Goal: Task Accomplishment & Management: Manage account settings

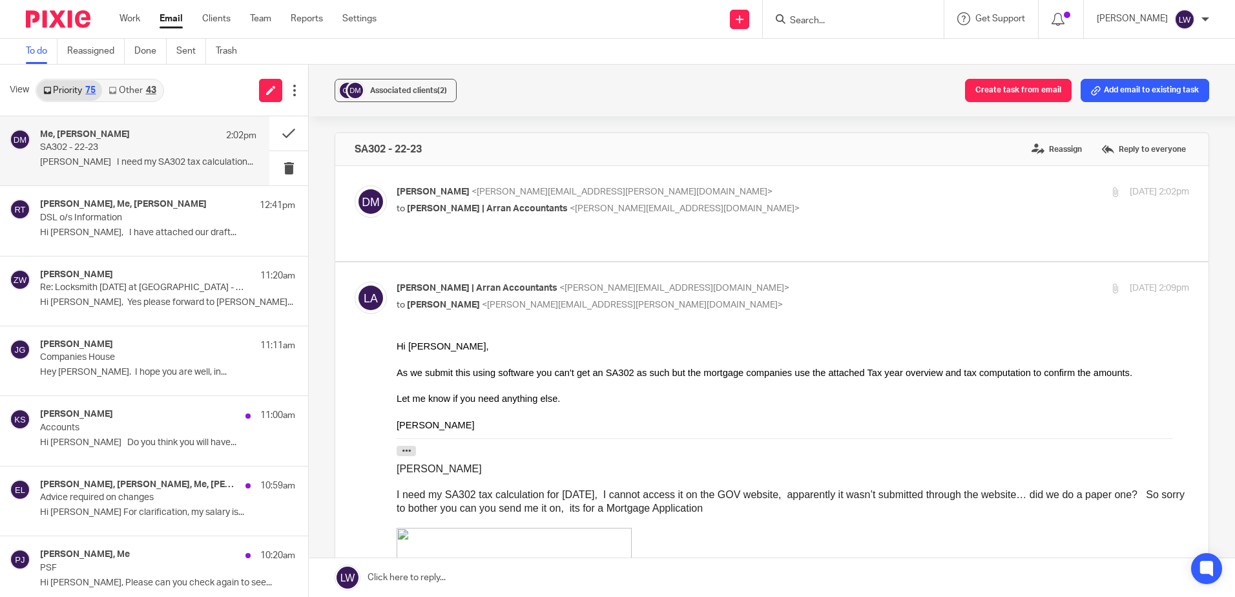
click at [164, 19] on link "Email" at bounding box center [171, 18] width 23 height 13
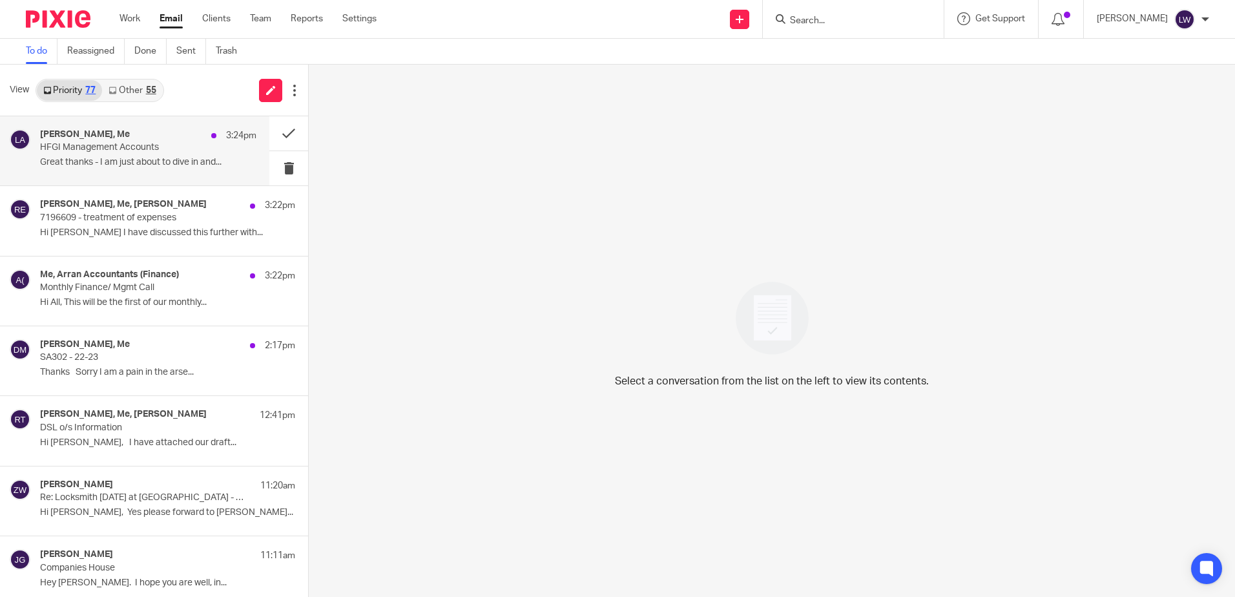
click at [109, 174] on div "[PERSON_NAME], Me 3:24pm HFGI Management Accounts Great thanks - I am just abou…" at bounding box center [134, 150] width 269 height 69
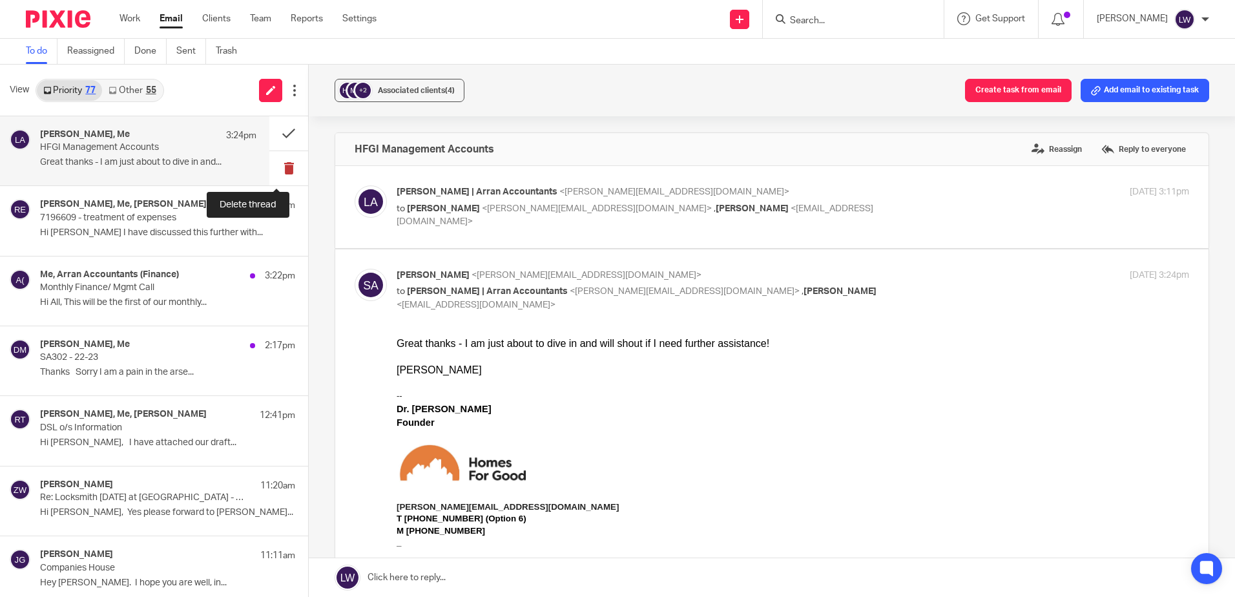
click at [276, 168] on button at bounding box center [288, 168] width 39 height 34
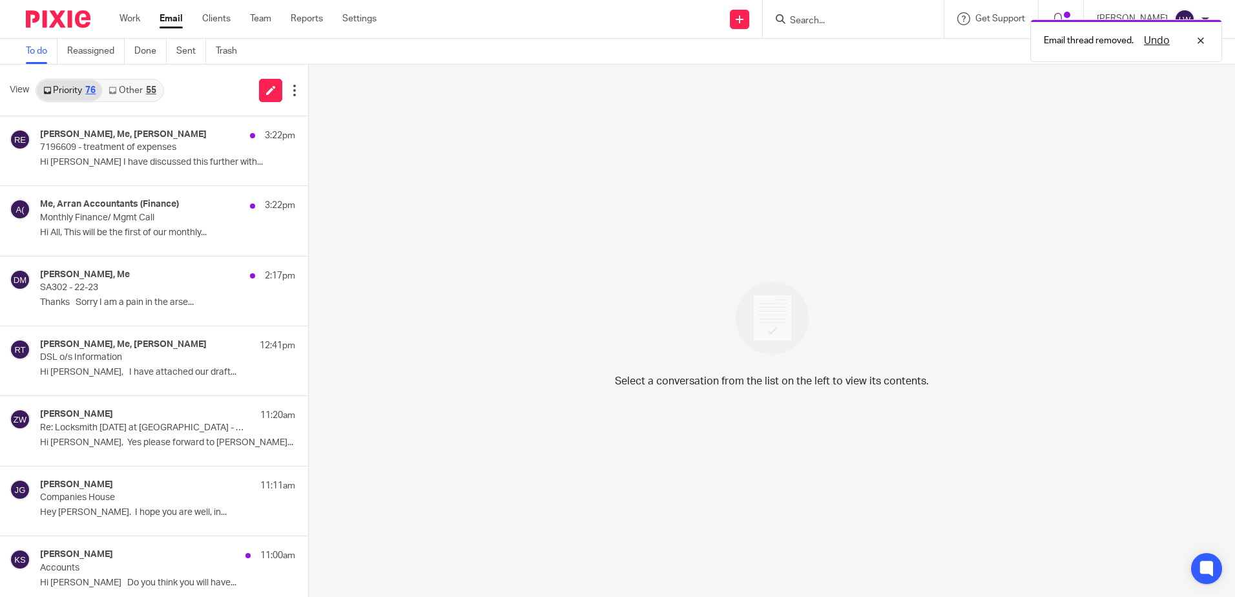
click at [144, 87] on link "Other 55" at bounding box center [132, 90] width 60 height 21
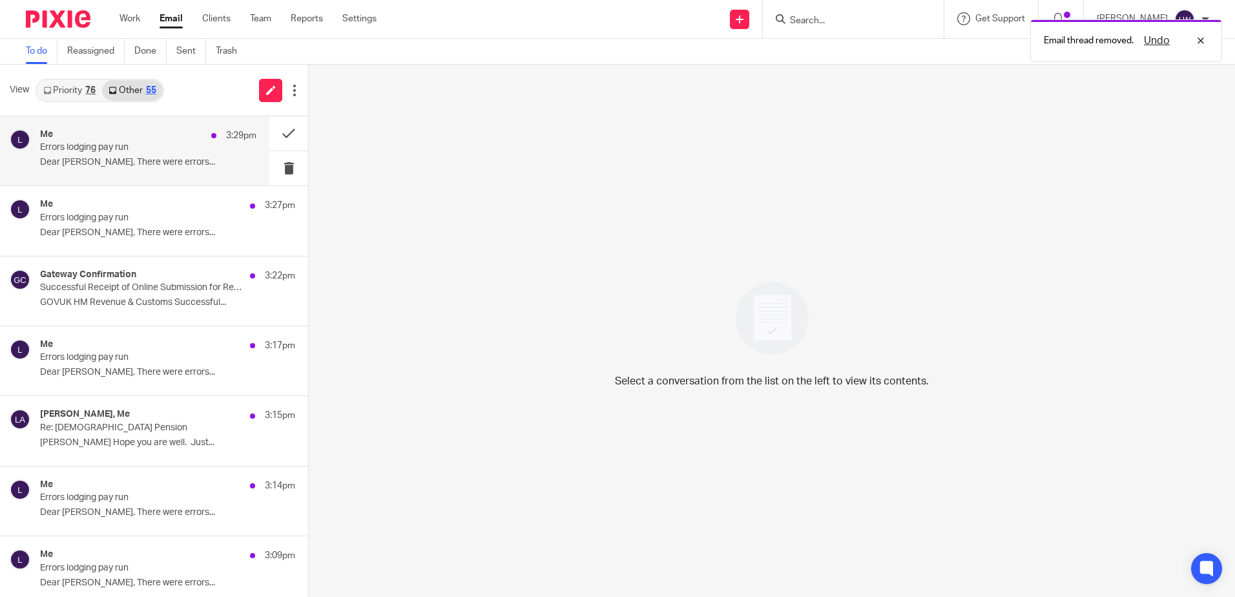
click at [89, 152] on p "Errors lodging pay run" at bounding box center [126, 147] width 173 height 11
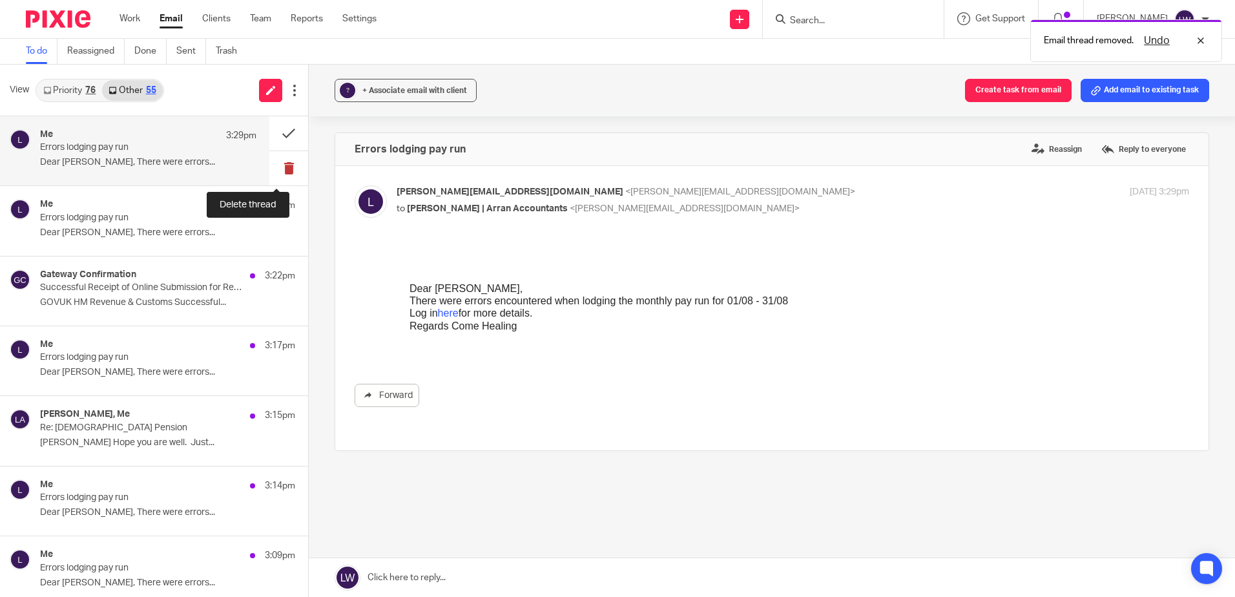
click at [276, 172] on button at bounding box center [288, 168] width 39 height 34
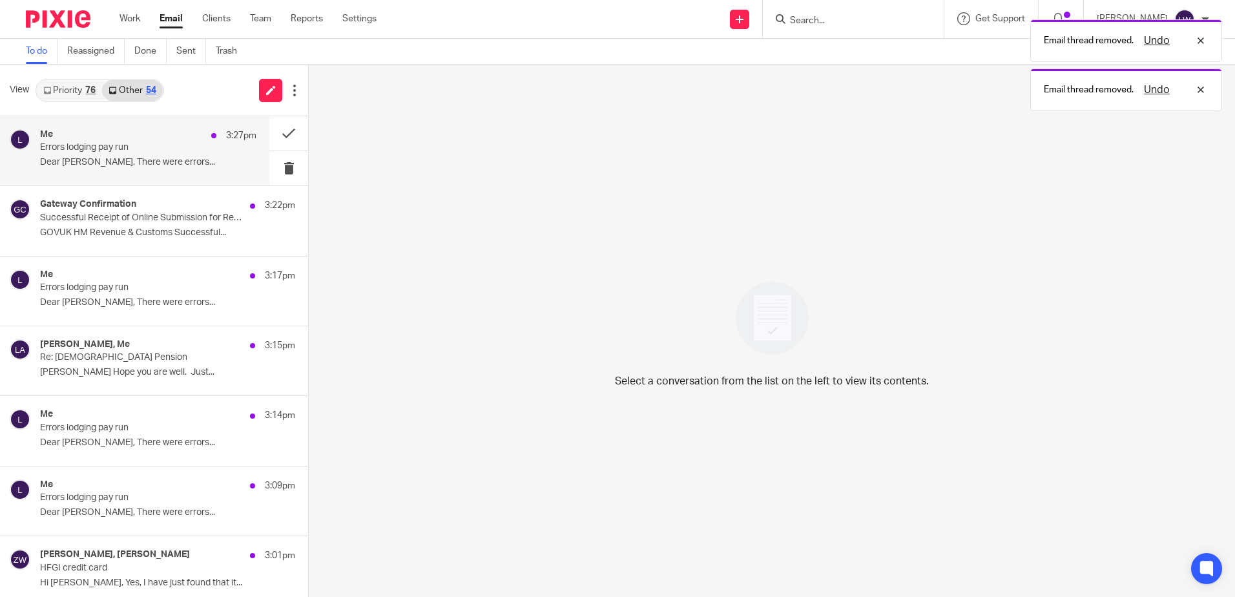
click at [113, 156] on div "Me 3:27pm Errors lodging pay run Dear Lorna Wyllie, There were errors..." at bounding box center [148, 150] width 216 height 43
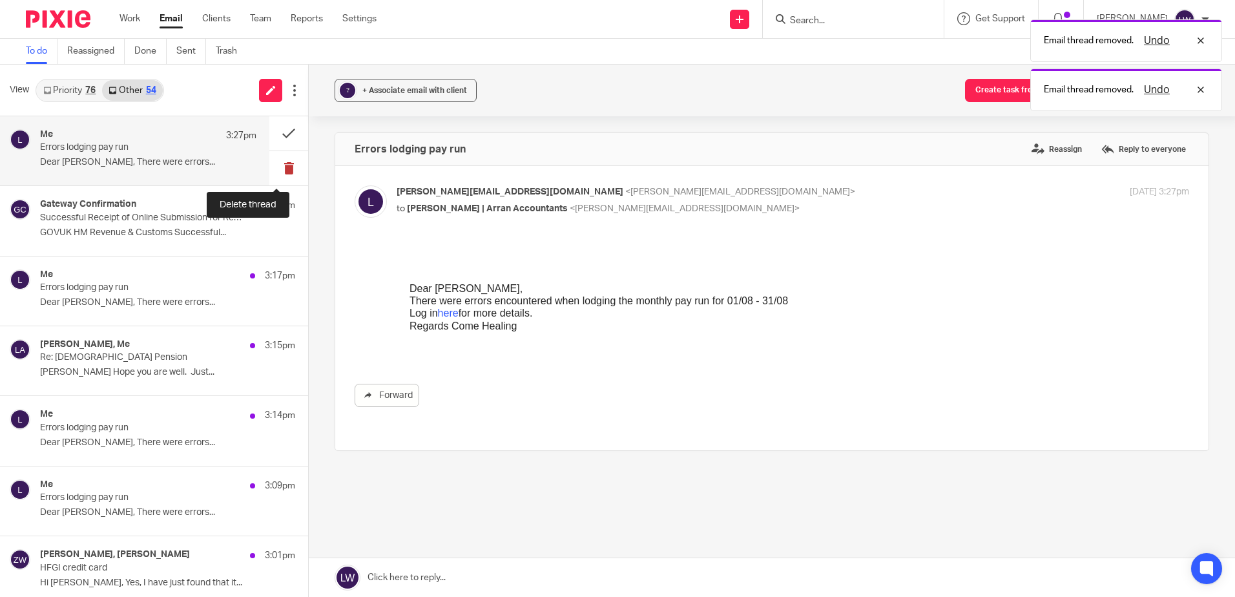
click at [276, 172] on button at bounding box center [288, 168] width 39 height 34
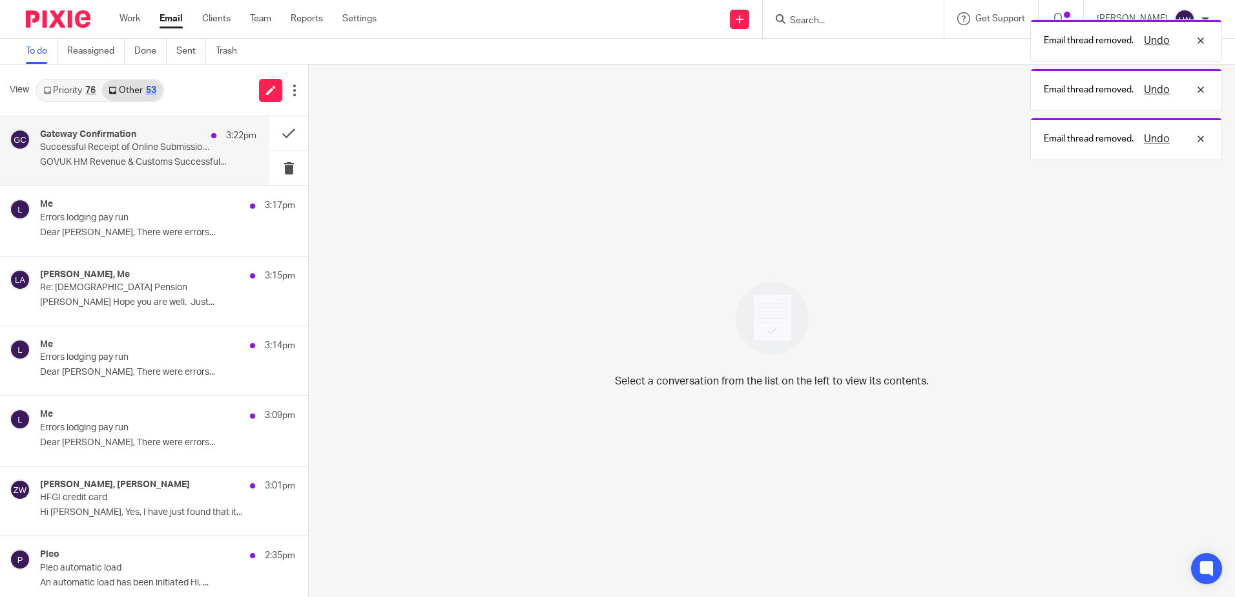
click at [107, 158] on p "GOVUK HM Revenue & Customs Successful..." at bounding box center [148, 162] width 216 height 11
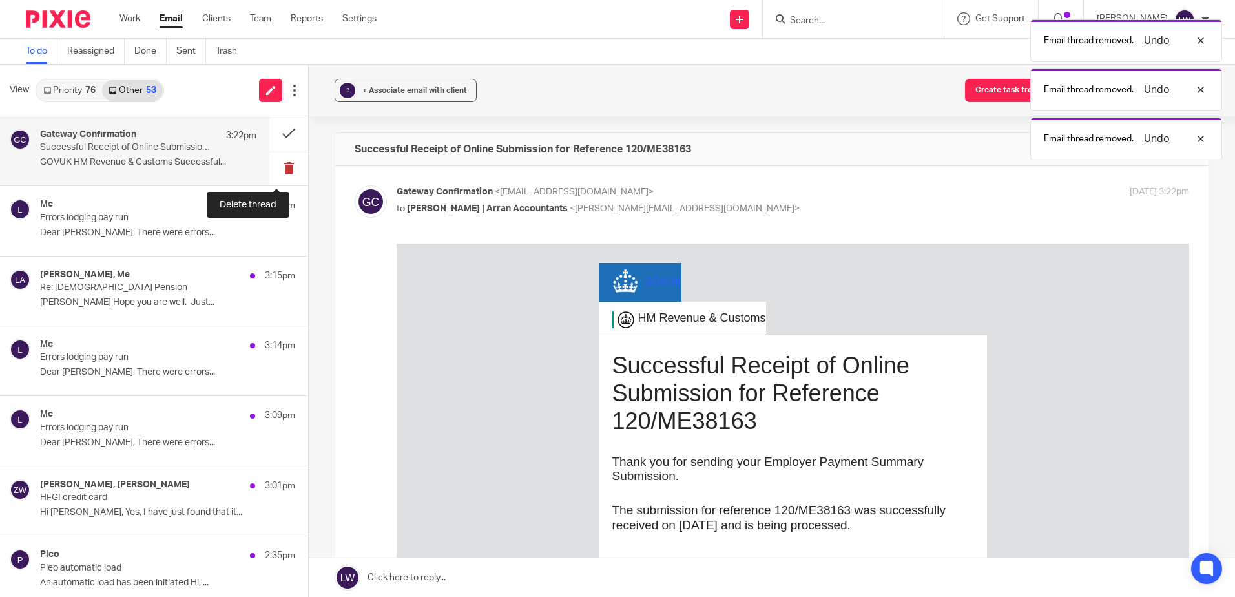
click at [273, 167] on button at bounding box center [288, 168] width 39 height 34
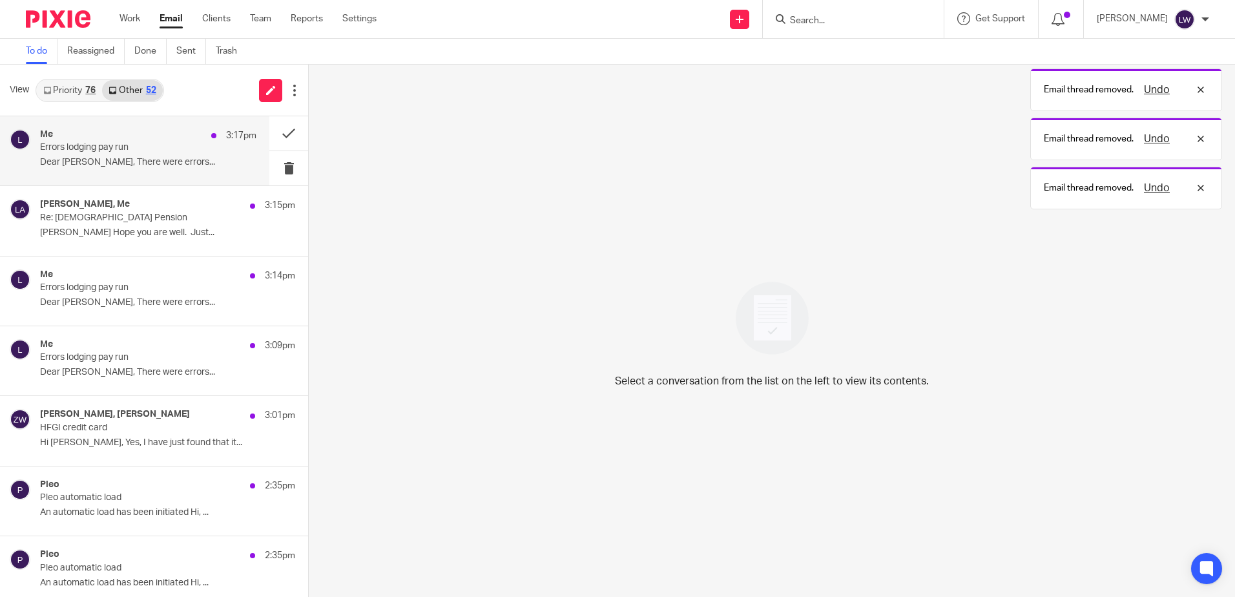
click at [96, 159] on p "Dear Lorna Wyllie, There were errors..." at bounding box center [148, 162] width 216 height 11
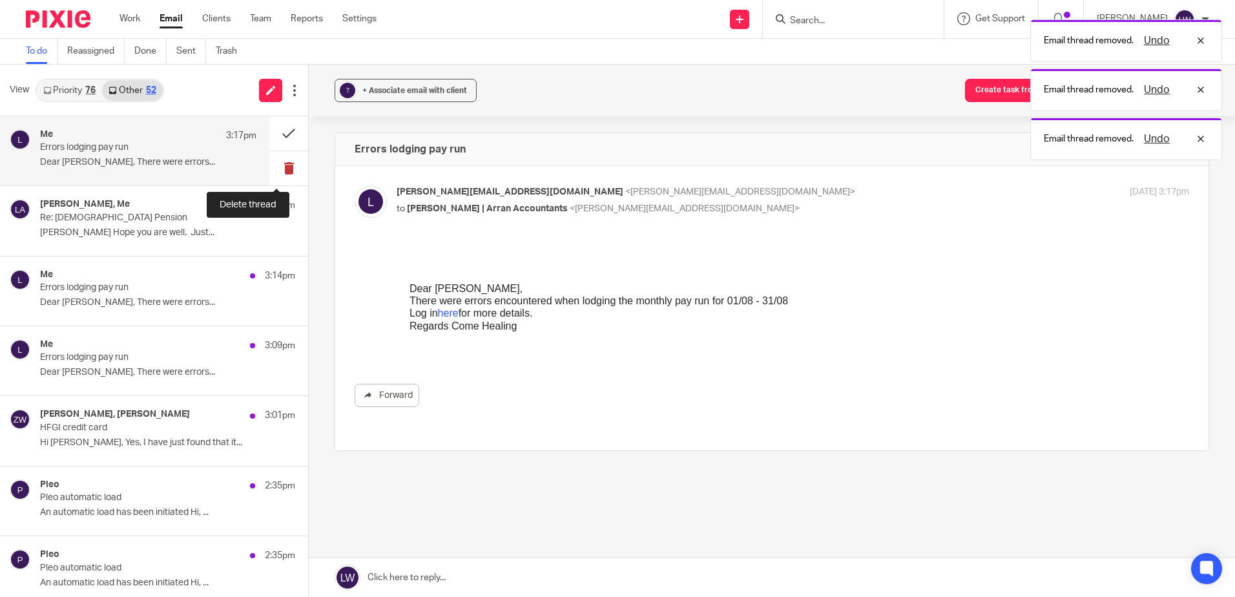
click at [279, 169] on button at bounding box center [288, 168] width 39 height 34
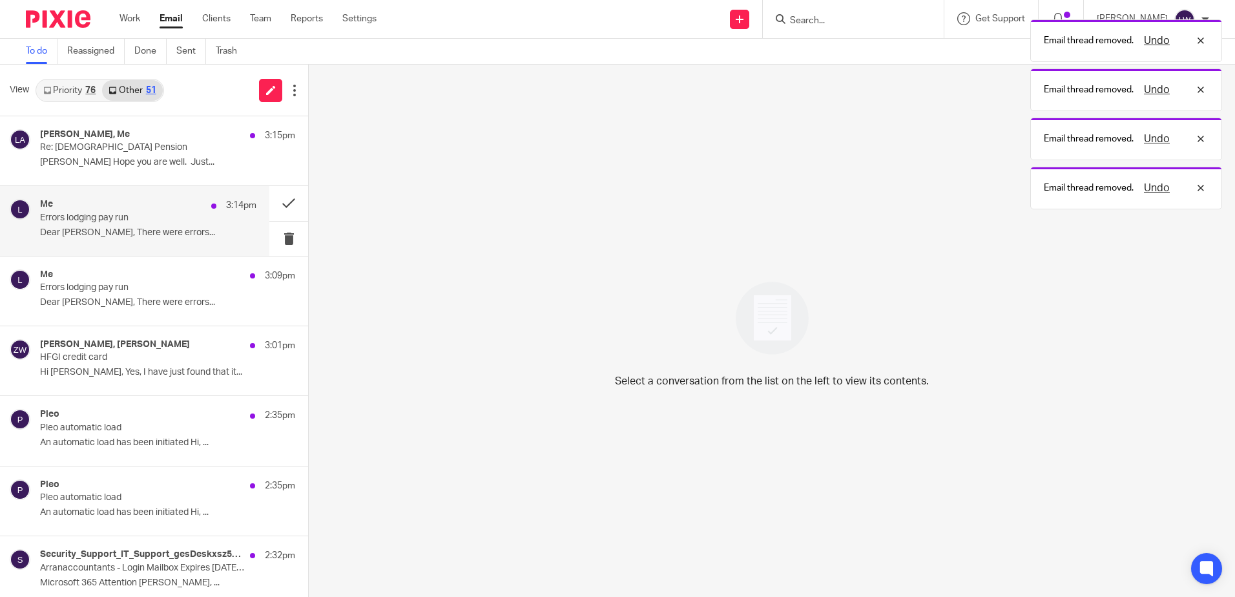
click at [87, 224] on div "Me 3:14pm Errors lodging pay run Dear Lorna Wyllie, There were errors..." at bounding box center [148, 220] width 216 height 43
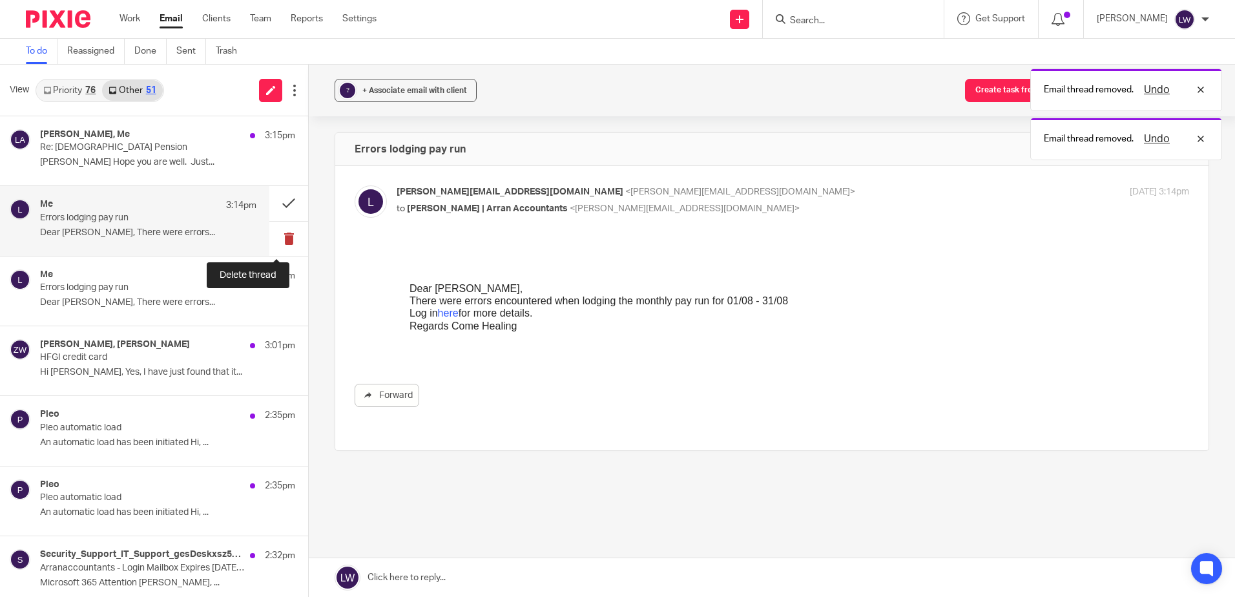
click at [275, 240] on button at bounding box center [288, 239] width 39 height 34
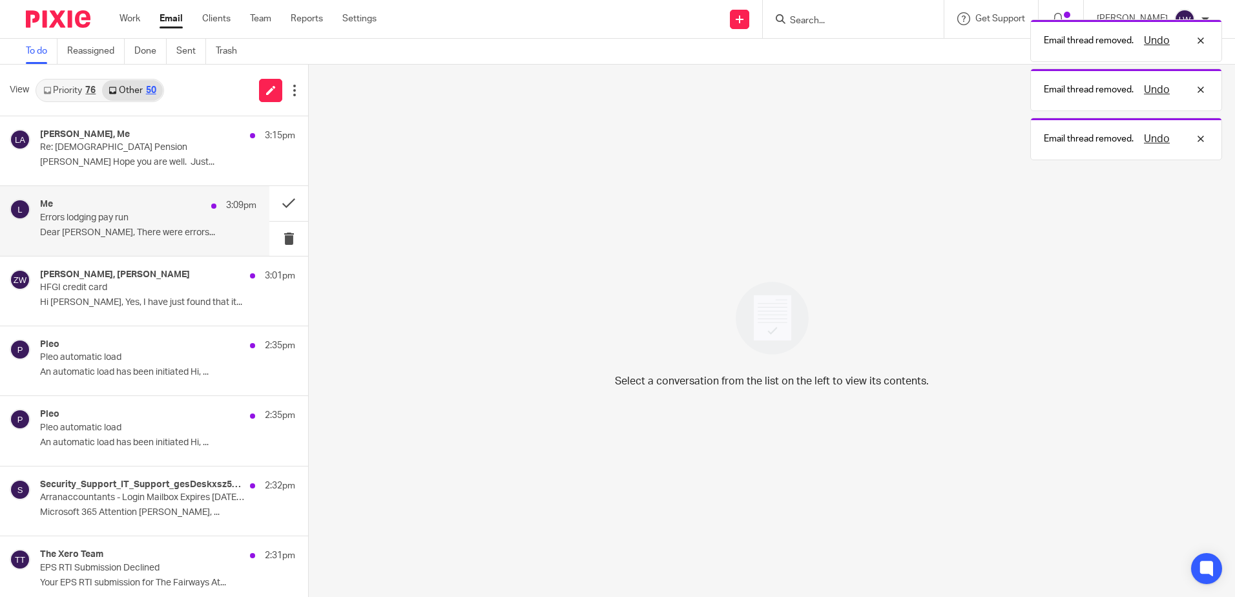
click at [105, 229] on p "Dear Lorna Wyllie, There were errors..." at bounding box center [148, 232] width 216 height 11
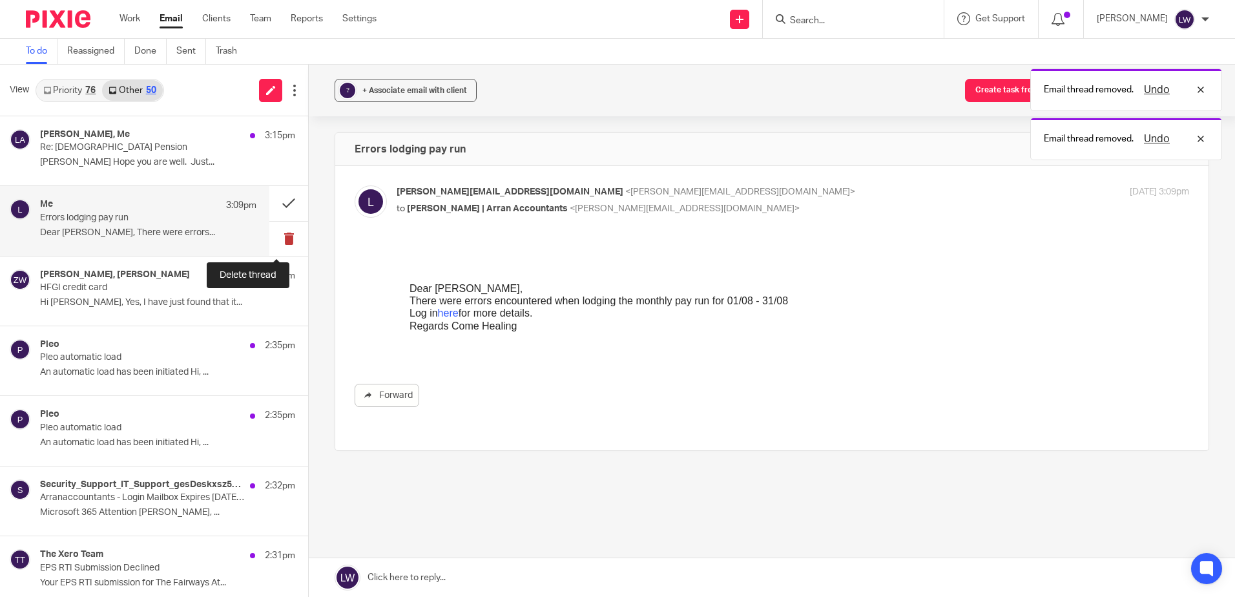
click at [278, 239] on button at bounding box center [288, 239] width 39 height 34
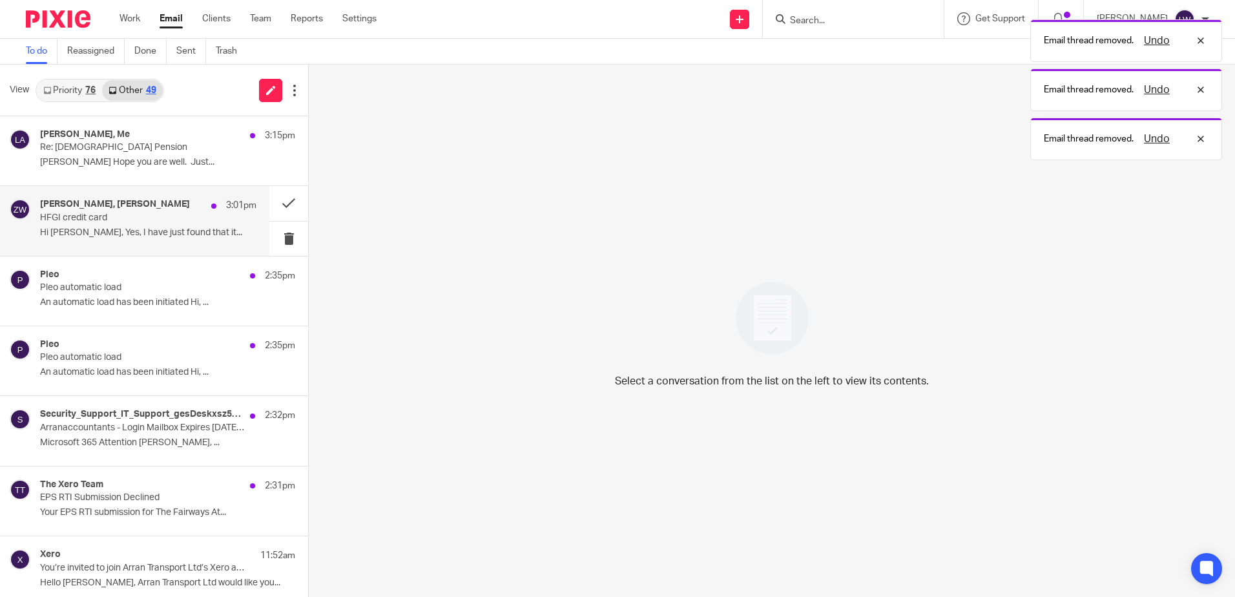
click at [112, 232] on p "Hi Zoe, Yes, I have just found that it..." at bounding box center [148, 232] width 216 height 11
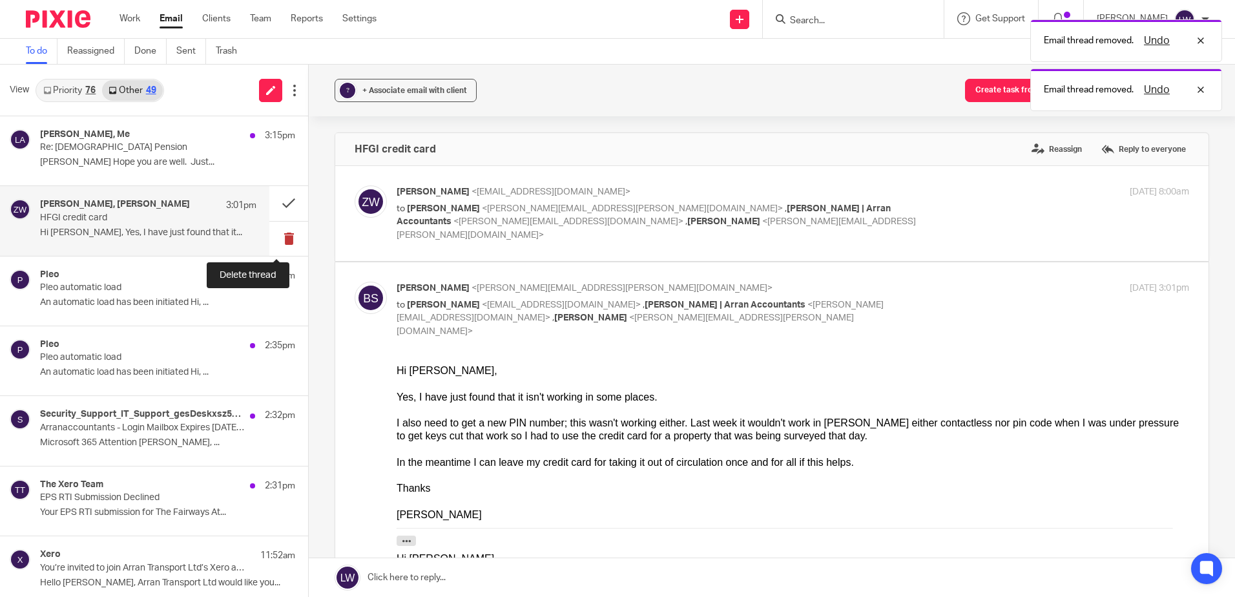
click at [274, 236] on button at bounding box center [288, 239] width 39 height 34
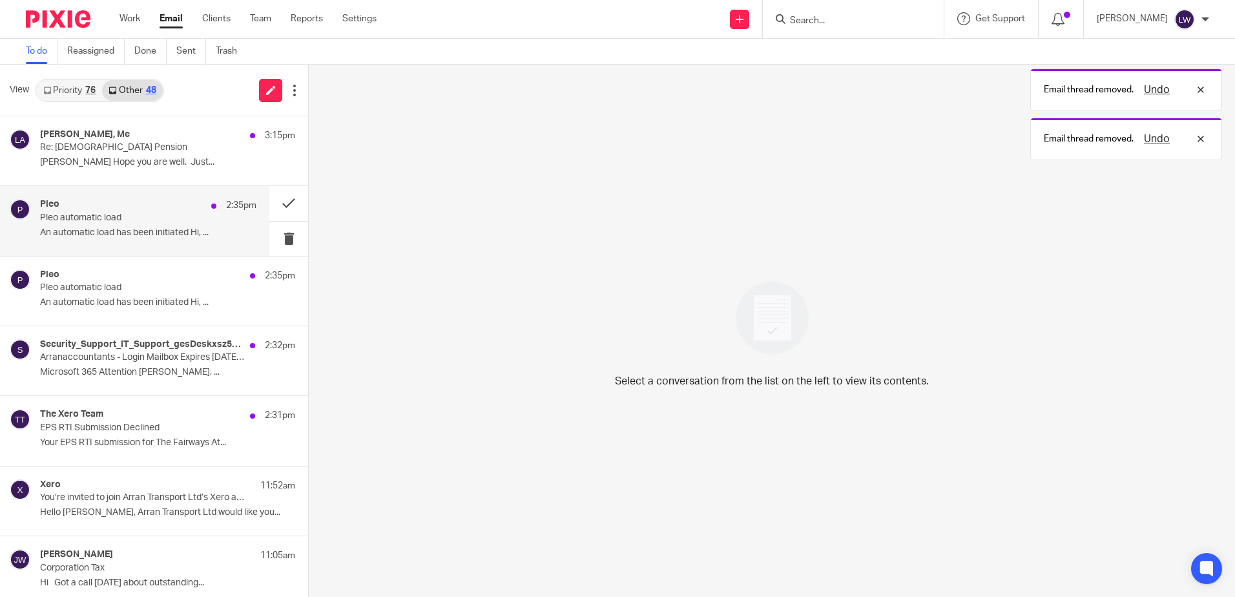
click at [106, 231] on p "An automatic load has been initiated Hi, ..." at bounding box center [148, 232] width 216 height 11
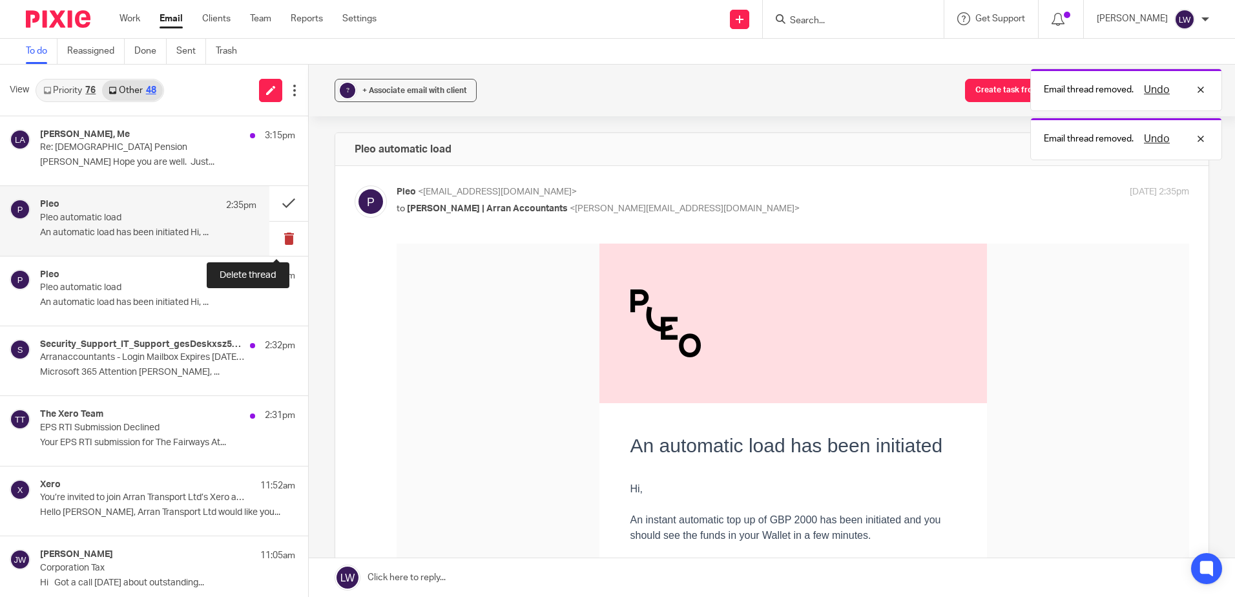
click at [277, 242] on button at bounding box center [288, 239] width 39 height 34
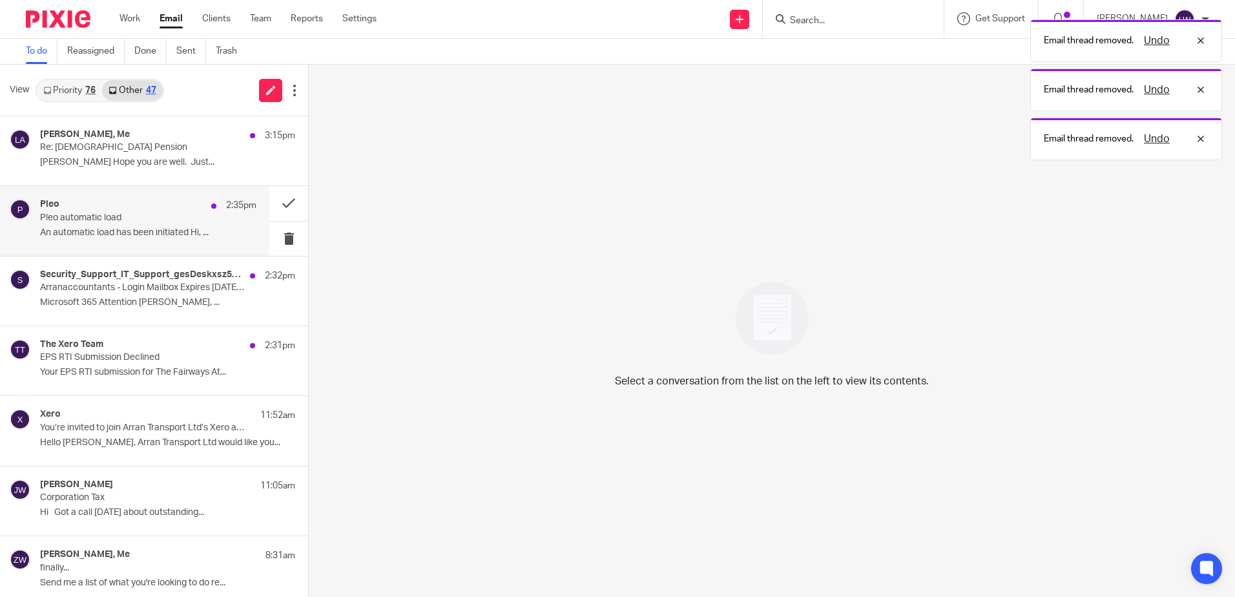
click at [123, 229] on p "An automatic load has been initiated Hi, ..." at bounding box center [148, 232] width 216 height 11
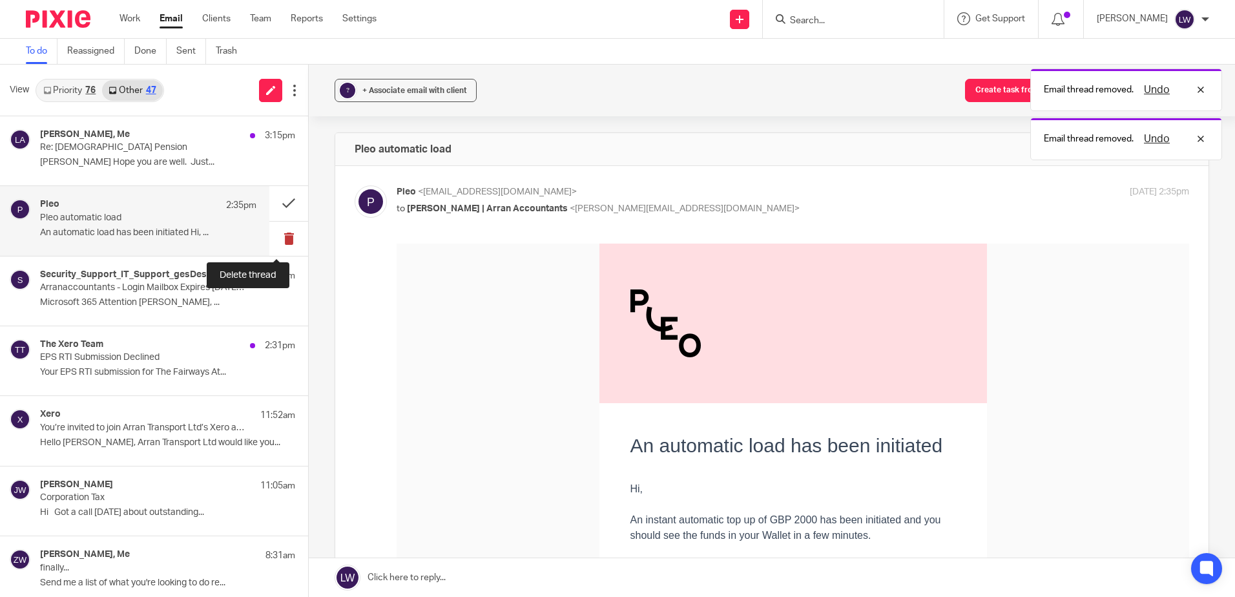
click at [280, 240] on button at bounding box center [288, 239] width 39 height 34
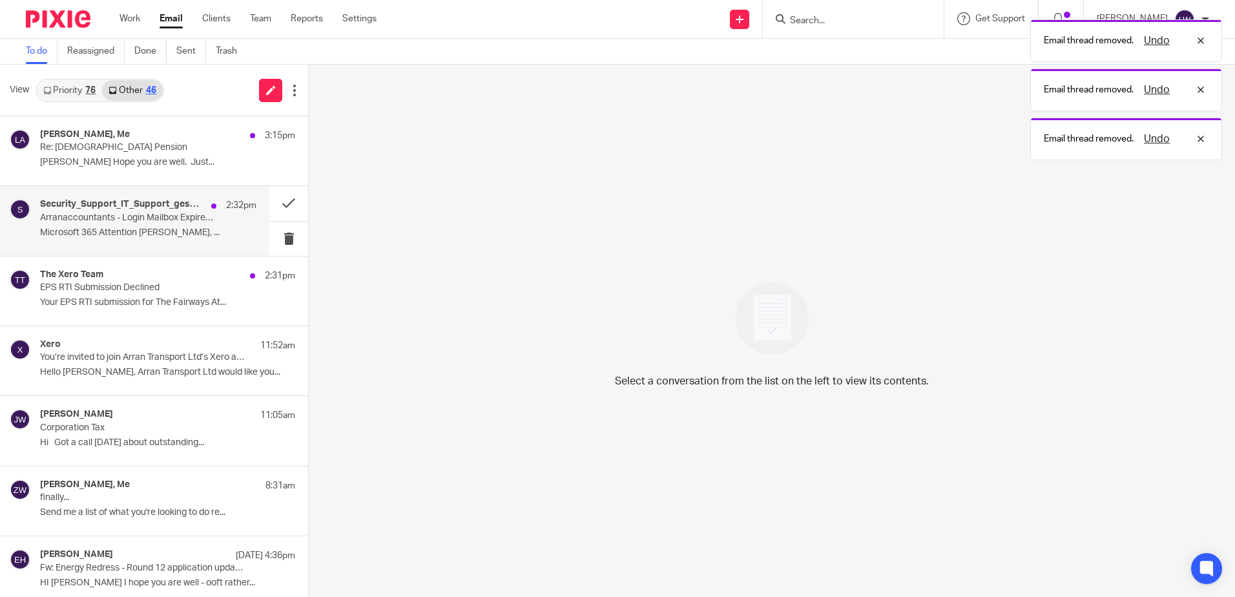
click at [108, 225] on div "Security_Support_IT_Support_gesDeskxsz5s2Jw8RqgzzUWYyB81MpZ/DnOdK46Imrjnjp79c94…" at bounding box center [148, 220] width 216 height 43
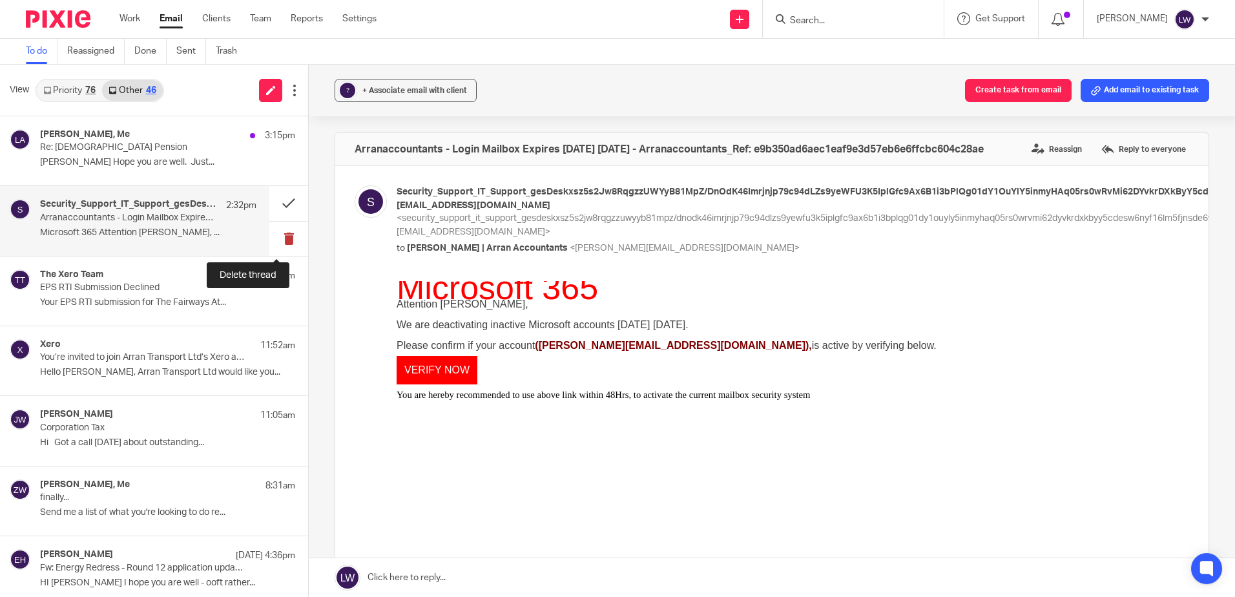
click at [275, 236] on button at bounding box center [288, 239] width 39 height 34
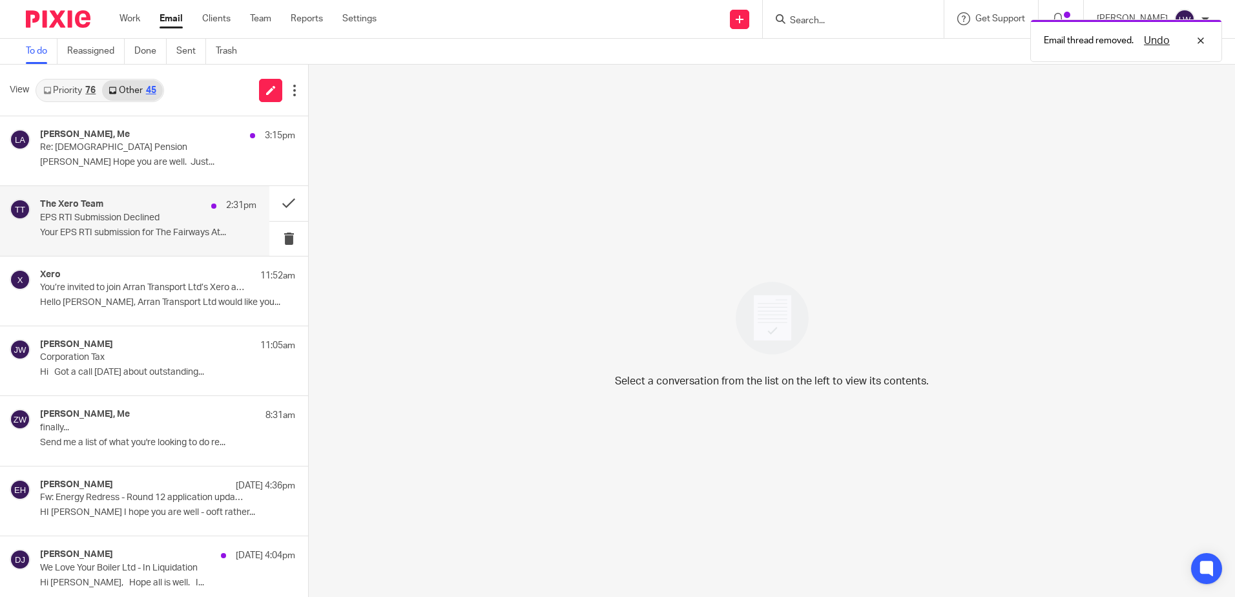
click at [147, 232] on p "Your EPS RTI submission for The Fairways At..." at bounding box center [148, 232] width 216 height 11
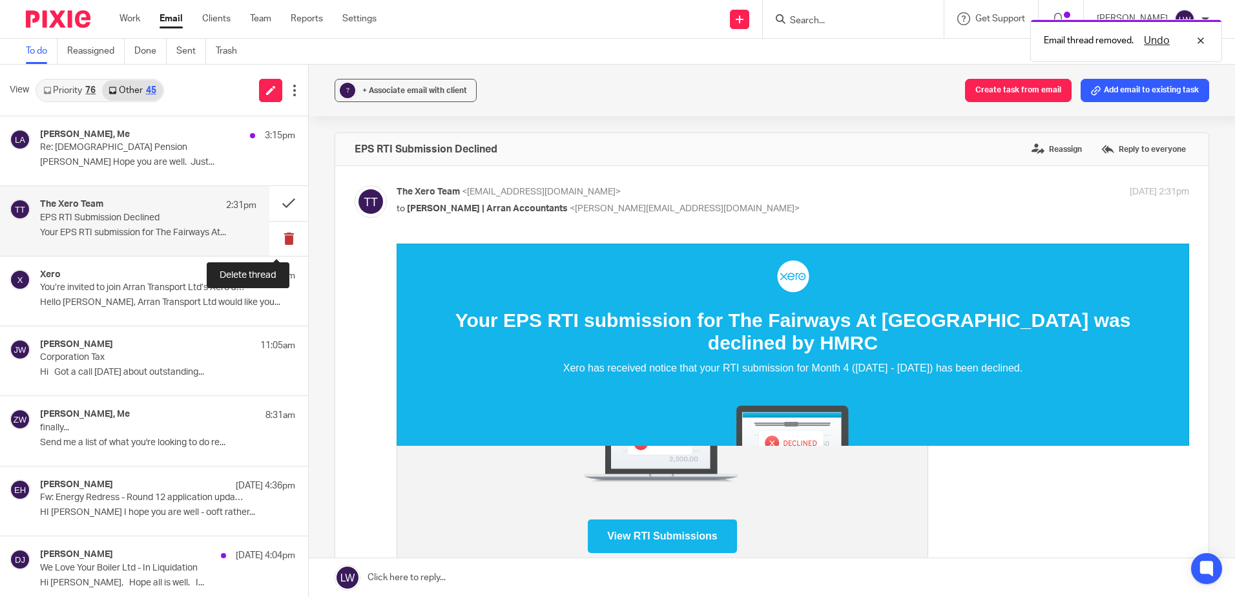
click at [274, 243] on button at bounding box center [288, 239] width 39 height 34
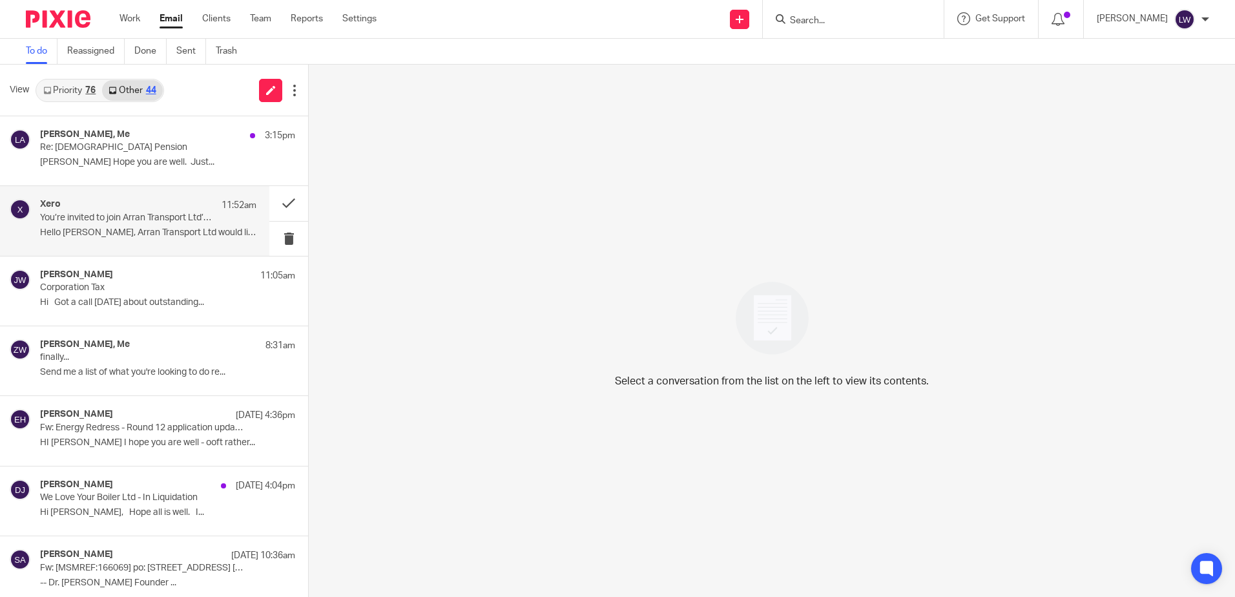
click at [95, 232] on p "Hello Lorna, Arran Transport Ltd would like you..." at bounding box center [148, 232] width 216 height 11
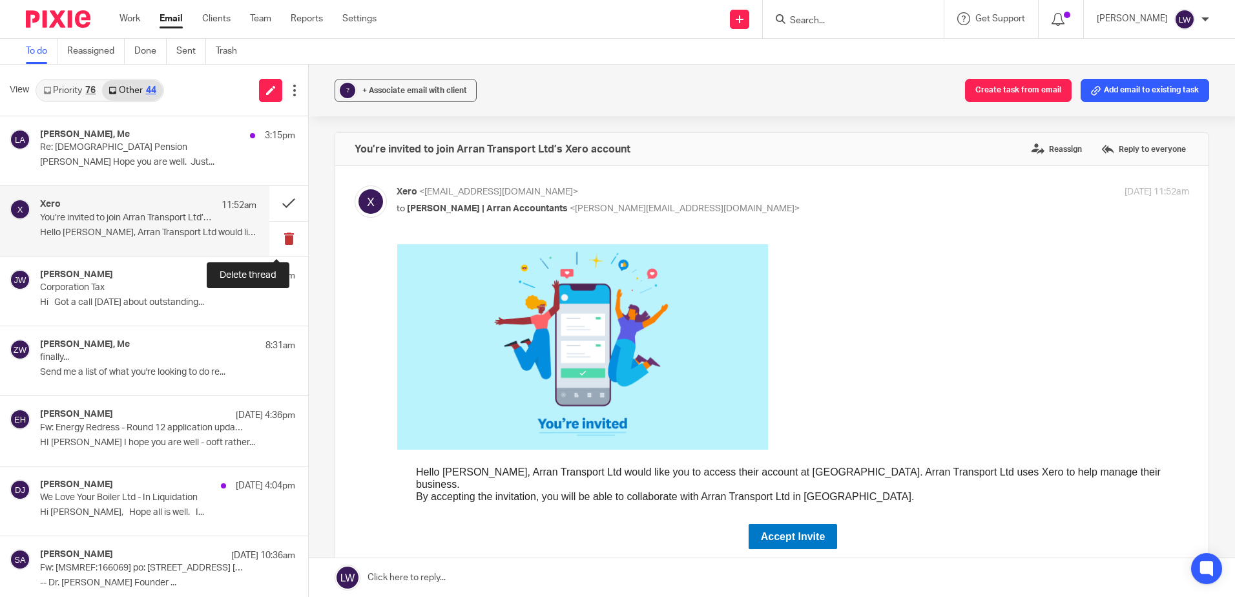
click at [276, 238] on button at bounding box center [288, 239] width 39 height 34
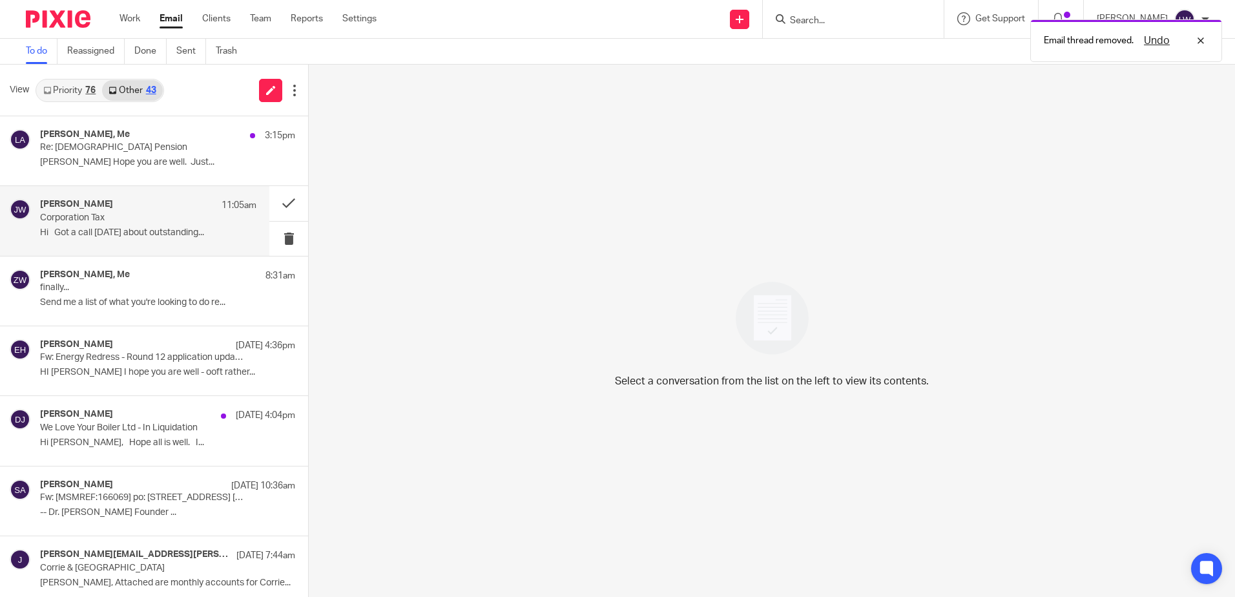
click at [137, 229] on p "Hi Got a call today about outstanding..." at bounding box center [148, 232] width 216 height 11
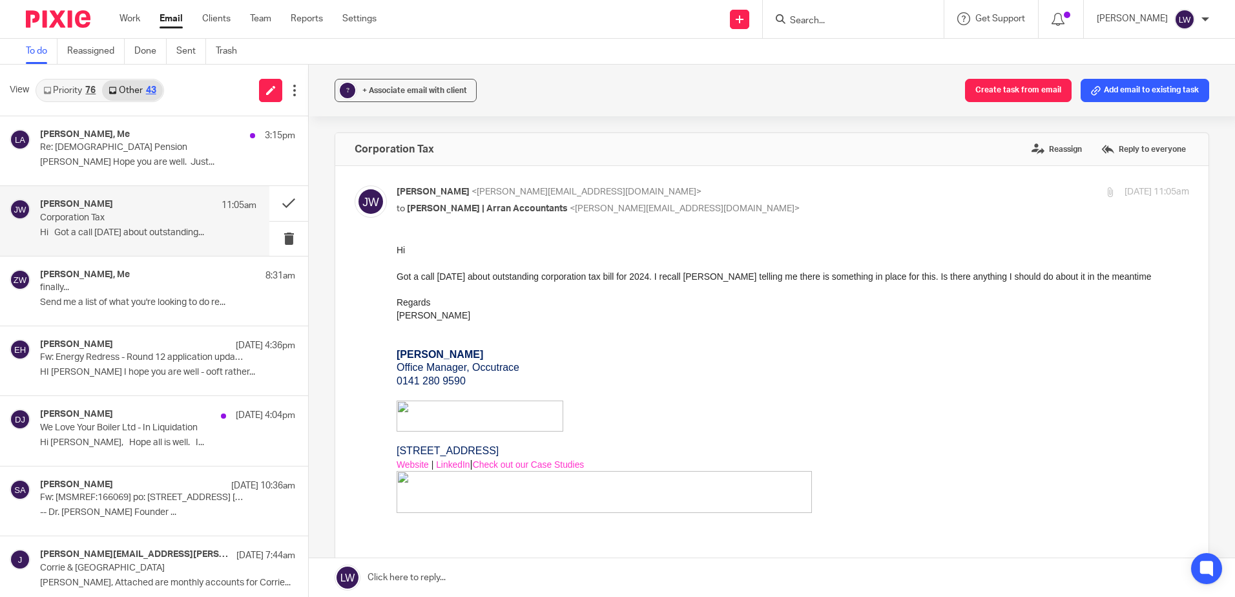
click at [137, 223] on div "Jude Watt 11:05am Corporation Tax Hi Got a call today about outstanding..." at bounding box center [148, 220] width 216 height 43
click at [73, 83] on link "Priority 76" at bounding box center [69, 90] width 65 height 21
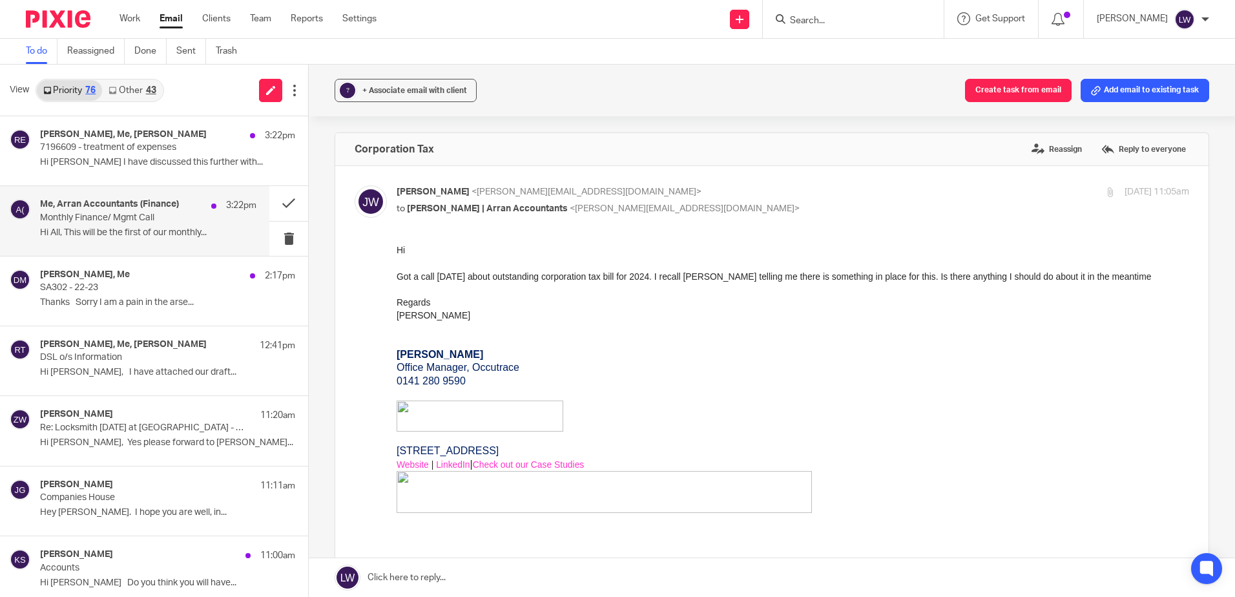
click at [134, 225] on div "Me, Arran Accountants (Finance) 3:22pm Monthly Finance/ Mgmt Call Hi All, This …" at bounding box center [148, 220] width 216 height 43
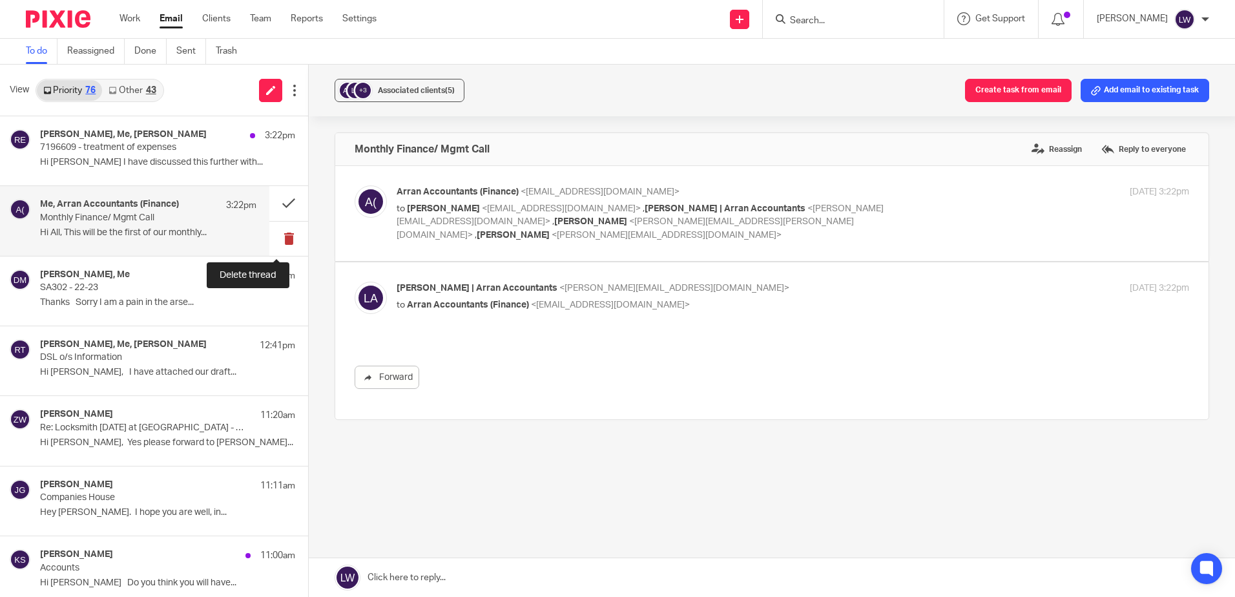
click at [278, 234] on button at bounding box center [288, 239] width 39 height 34
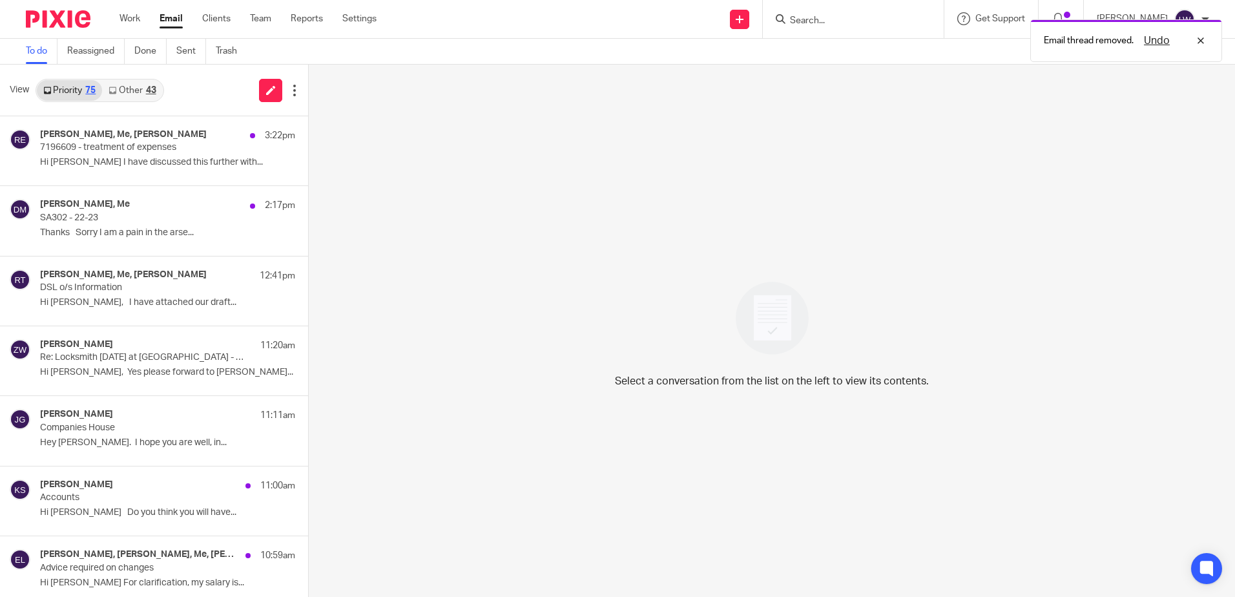
click at [106, 240] on div "David McKenzie, Me 2:17pm SA302 - 22-23 Thanks Sorry I am a pain in the arse..." at bounding box center [167, 220] width 255 height 43
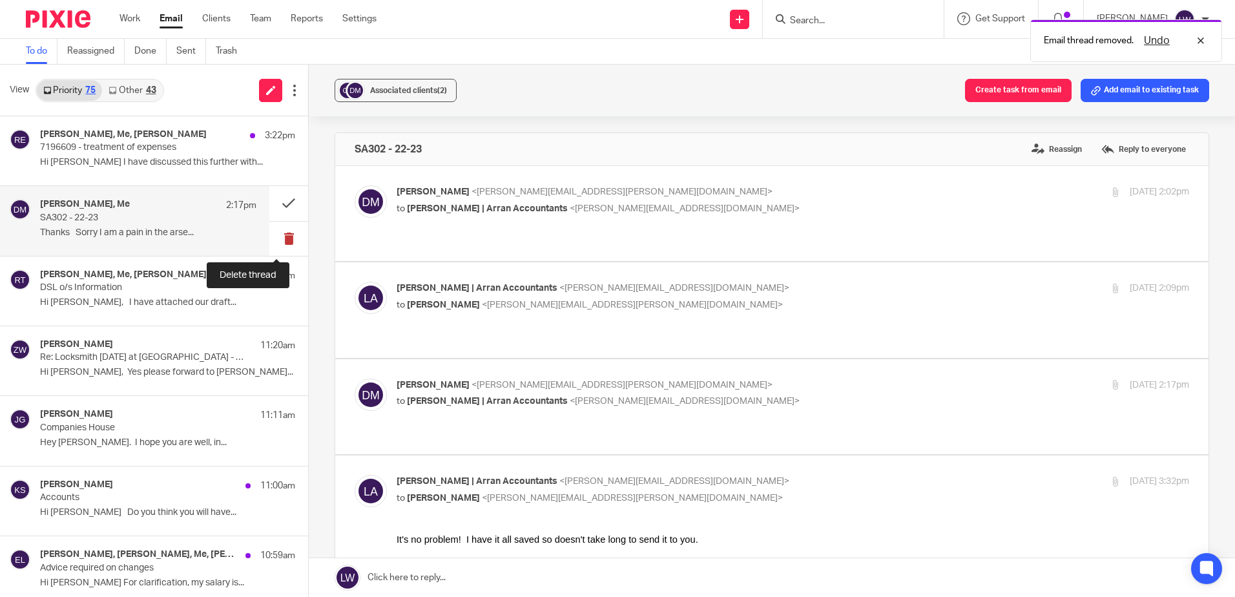
click at [273, 236] on button at bounding box center [288, 239] width 39 height 34
